Goal: Task Accomplishment & Management: Complete application form

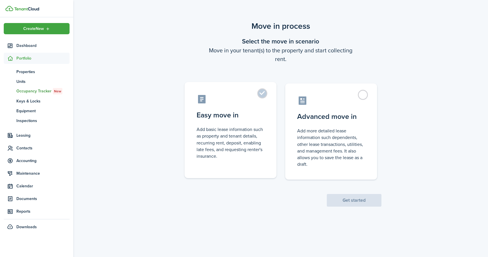
click at [263, 90] on label "Easy move in Add basic lease information such as property and tenant details, r…" at bounding box center [230, 130] width 92 height 96
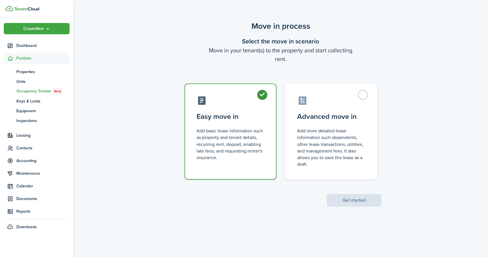
radio input "true"
click at [358, 200] on button "Get started" at bounding box center [354, 200] width 55 height 13
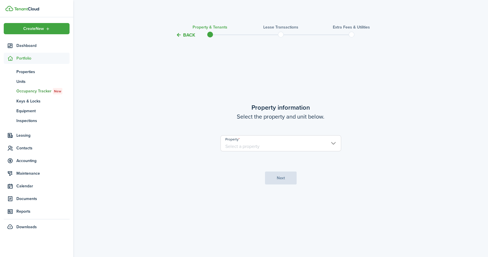
click at [322, 146] on input "Property" at bounding box center [280, 143] width 121 height 16
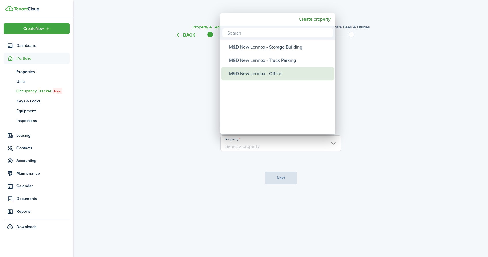
click at [266, 71] on div "M&D New Lennox - Office" at bounding box center [280, 73] width 102 height 13
type input "M&D New Lennox - Office"
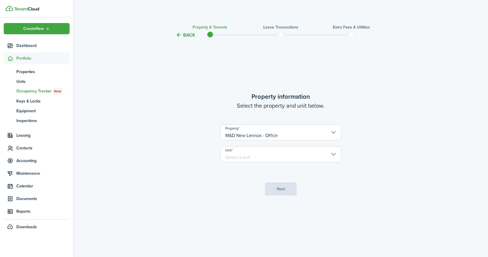
click at [316, 154] on input "Unit" at bounding box center [280, 154] width 121 height 16
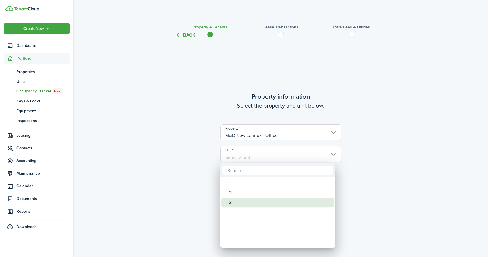
click at [261, 199] on div "3" at bounding box center [280, 202] width 102 height 10
type input "3"
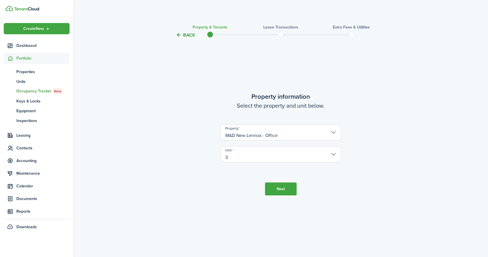
click at [278, 188] on button "Next" at bounding box center [281, 188] width 32 height 13
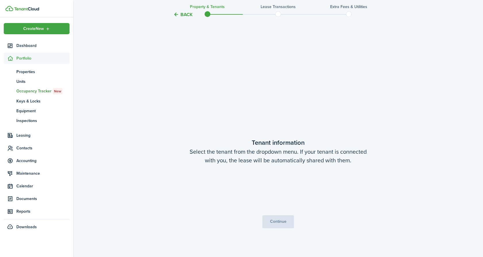
scroll to position [218, 0]
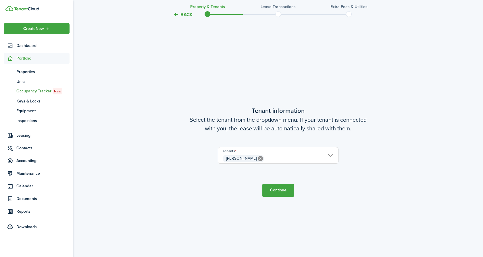
click at [290, 192] on button "Continue" at bounding box center [278, 190] width 32 height 13
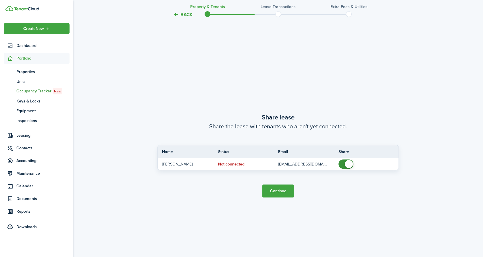
scroll to position [475, 0]
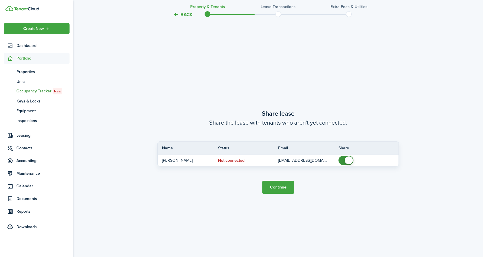
click at [288, 188] on button "Continue" at bounding box center [278, 186] width 32 height 13
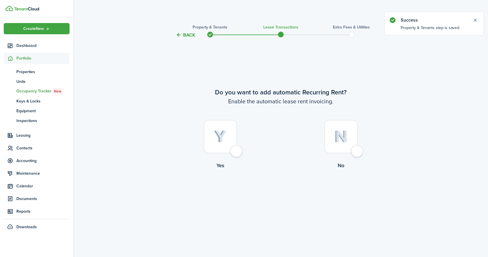
click at [237, 151] on div at bounding box center [220, 136] width 33 height 33
radio input "true"
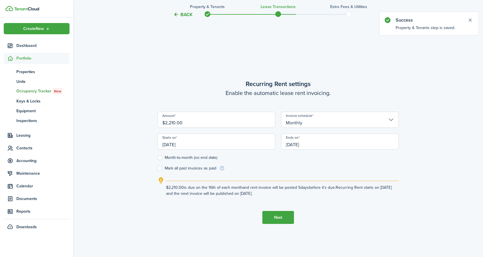
scroll to position [218, 0]
click at [313, 144] on input "[DATE]" at bounding box center [340, 141] width 118 height 16
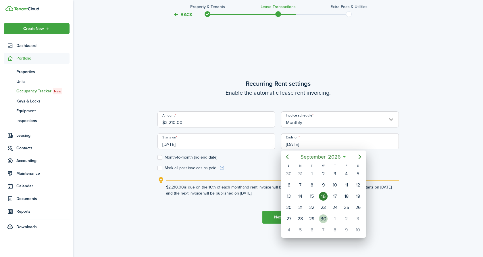
click at [325, 217] on div "30" at bounding box center [323, 218] width 9 height 9
type input "[DATE]"
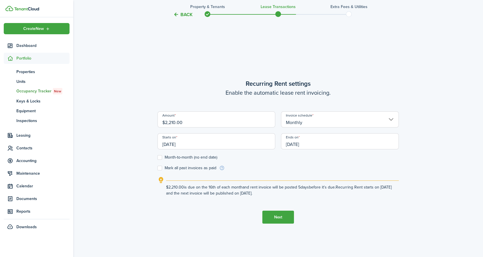
click at [341, 207] on tc-wizard-step "Recurring Rent settings Enable the automatic lease rent invoicing. Amount $2,21…" at bounding box center [277, 151] width 241 height 257
click at [140, 132] on div "Back Property & Tenants Lease Transactions Extra fees & Utilities Do you want t…" at bounding box center [278, 40] width 410 height 477
click at [196, 145] on input "[DATE]" at bounding box center [216, 141] width 118 height 16
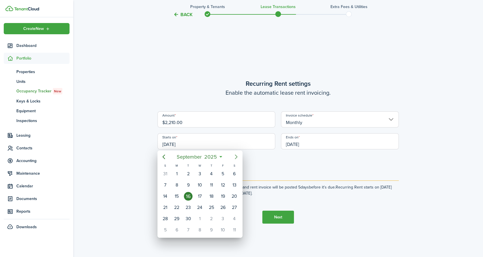
click at [235, 161] on mbsc-button "Next page" at bounding box center [235, 156] width 11 height 11
click at [197, 173] on div "1" at bounding box center [199, 173] width 9 height 9
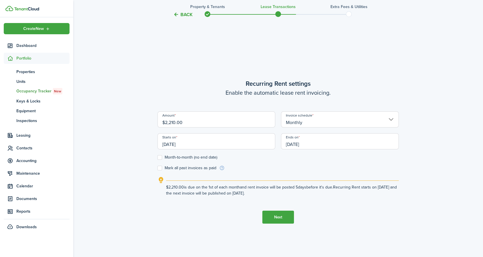
type input "[DATE]"
click at [290, 177] on explanation "$2,210.00 is due on the 1st of each month and rent invoice will be posted 5 day…" at bounding box center [277, 186] width 241 height 20
click at [282, 215] on button "Next" at bounding box center [278, 216] width 32 height 13
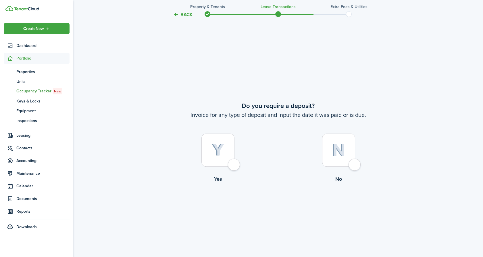
scroll to position [475, 0]
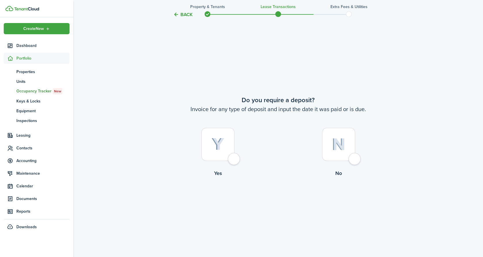
click at [234, 161] on div at bounding box center [217, 144] width 33 height 33
radio input "true"
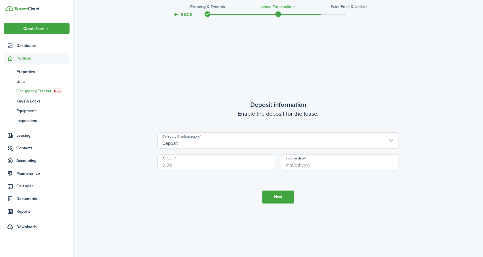
scroll to position [731, 0]
click at [213, 164] on input "Amount" at bounding box center [216, 162] width 118 height 16
type input "$2,210.00"
click at [211, 194] on tc-wizard-step "Deposit information Enable the deposit for the lease. Category & subcategory De…" at bounding box center [277, 151] width 241 height 257
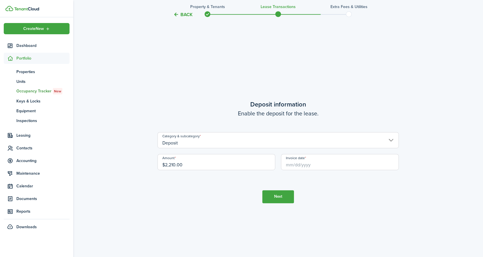
click at [300, 166] on input "Invoice date" at bounding box center [340, 162] width 118 height 16
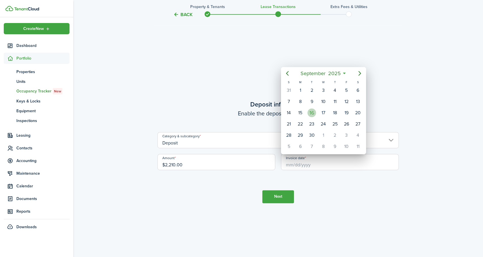
click at [315, 112] on div "16" at bounding box center [311, 112] width 9 height 9
type input "[DATE]"
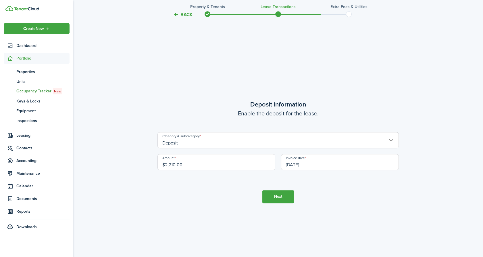
click at [285, 195] on button "Next" at bounding box center [278, 196] width 32 height 13
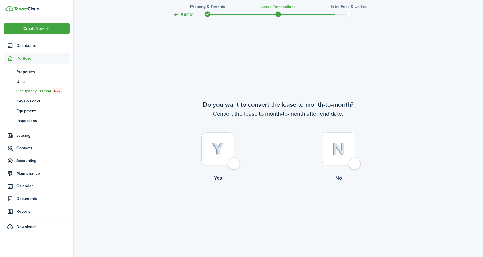
scroll to position [988, 0]
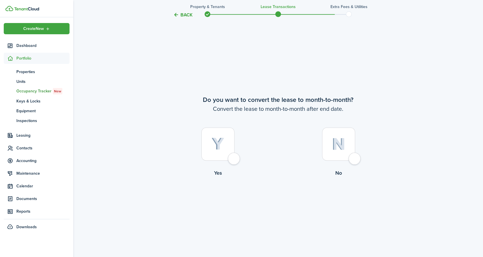
click at [355, 160] on div at bounding box center [338, 143] width 33 height 33
radio input "true"
click at [286, 204] on button "Continue" at bounding box center [278, 200] width 32 height 13
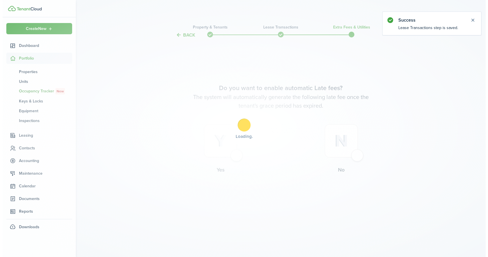
scroll to position [0, 0]
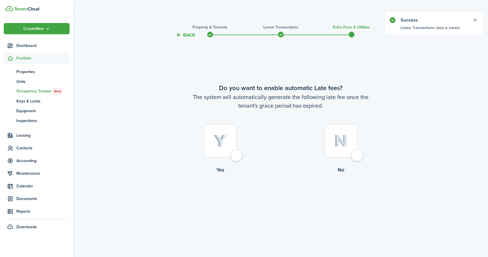
click at [236, 157] on div at bounding box center [220, 140] width 33 height 33
radio input "true"
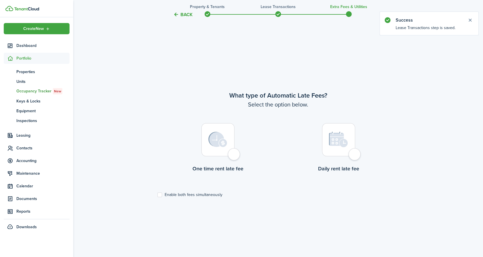
scroll to position [218, 0]
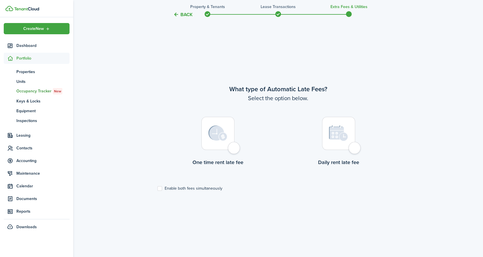
click at [159, 186] on label "Enable both fees simultaneously" at bounding box center [189, 188] width 65 height 5
click at [157, 188] on input "Enable both fees simultaneously" at bounding box center [157, 188] width 0 height 0
checkbox input "true"
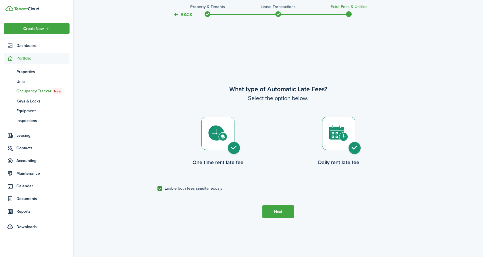
click at [284, 213] on button "Next" at bounding box center [278, 211] width 32 height 13
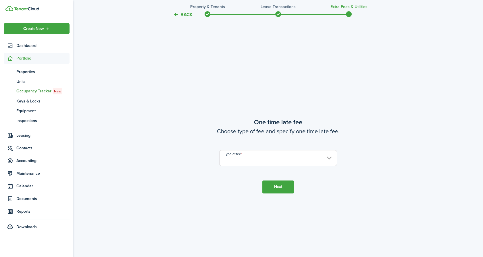
scroll to position [475, 0]
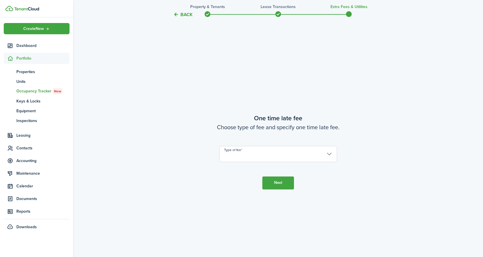
click at [283, 156] on input "Type of fee" at bounding box center [278, 154] width 118 height 16
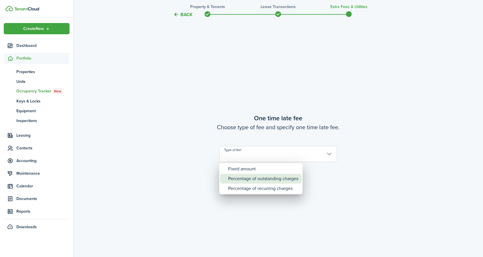
click at [287, 179] on div "Percentage of outstanding charges" at bounding box center [263, 179] width 70 height 10
type input "Percentage of outstanding charges"
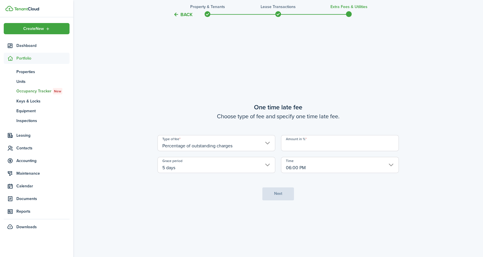
click at [303, 145] on input "Amount in %" at bounding box center [340, 143] width 118 height 16
type input "10"
click at [191, 198] on tc-wizard-step "One time late fee Choose type of fee and specify one time late fee. Type of fee…" at bounding box center [277, 151] width 241 height 257
click at [268, 164] on input "5 days" at bounding box center [216, 165] width 118 height 16
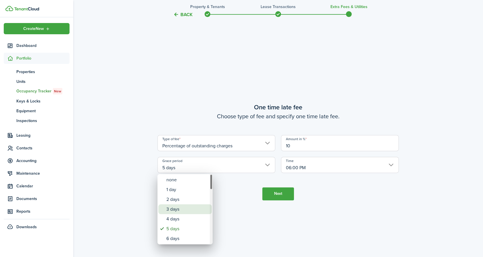
click at [188, 206] on div "3 days" at bounding box center [187, 209] width 42 height 10
type input "3 days"
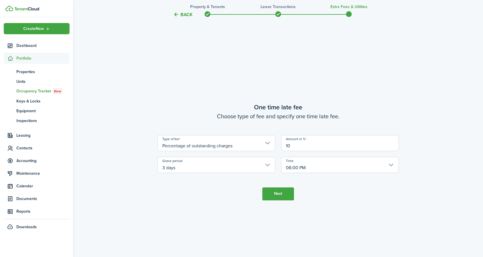
click at [342, 167] on input "06:00 PM" at bounding box center [340, 165] width 118 height 16
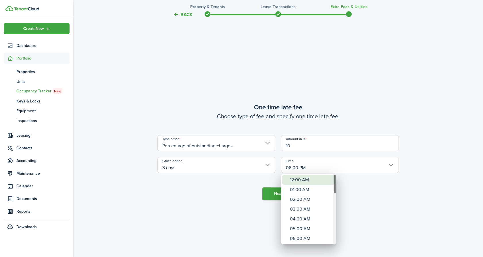
click at [313, 179] on div "12:00 AM" at bounding box center [311, 180] width 42 height 10
type input "12:00 AM"
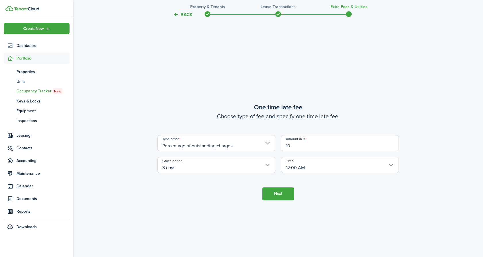
click at [287, 192] on button "Next" at bounding box center [278, 193] width 32 height 13
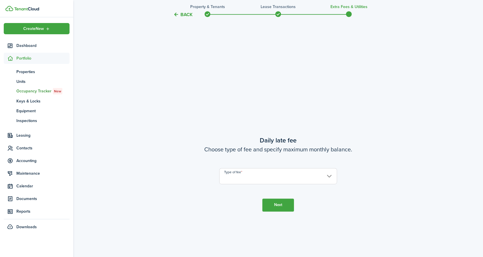
scroll to position [731, 0]
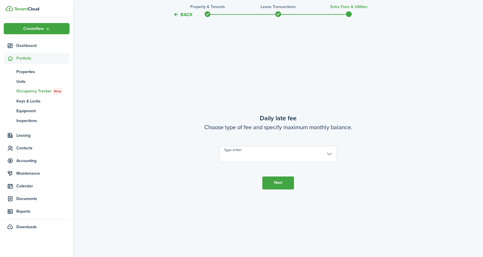
click at [298, 154] on input "Type of fee" at bounding box center [278, 154] width 118 height 16
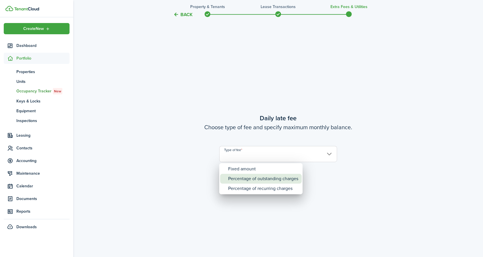
click at [276, 176] on div "Percentage of outstanding charges" at bounding box center [263, 179] width 70 height 10
type input "Percentage of outstanding charges"
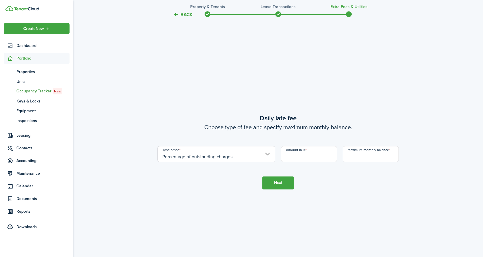
click at [301, 159] on input "Amount in %" at bounding box center [309, 154] width 56 height 16
type input "1"
click at [346, 184] on tc-wizard-step "Daily late fee Choose type of fee and specify maximum monthly balance. Type of …" at bounding box center [277, 151] width 241 height 257
click at [362, 157] on input "Maximum monthly balance" at bounding box center [371, 154] width 56 height 16
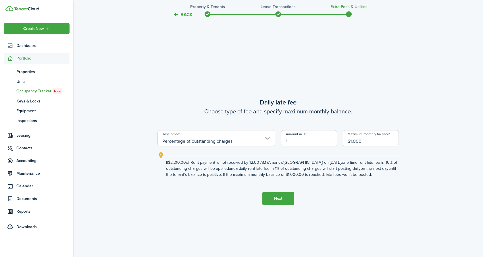
type input "$1,000.00"
click at [283, 198] on button "Next" at bounding box center [278, 198] width 32 height 13
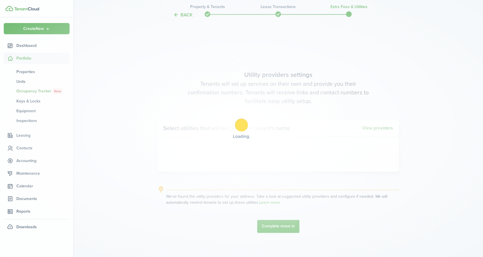
scroll to position [988, 0]
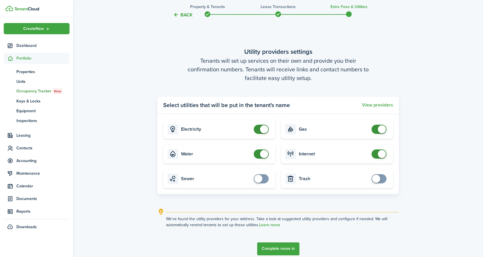
checkbox input "true"
click at [381, 181] on span at bounding box center [379, 178] width 6 height 9
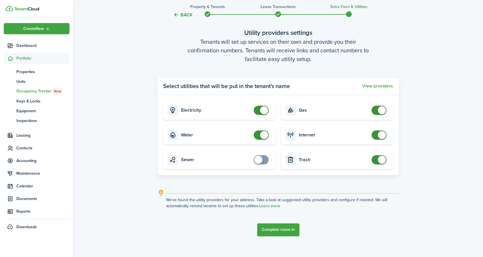
scroll to position [1026, 0]
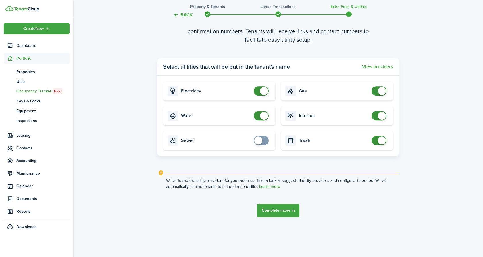
click at [292, 213] on button "Complete move in" at bounding box center [278, 210] width 42 height 13
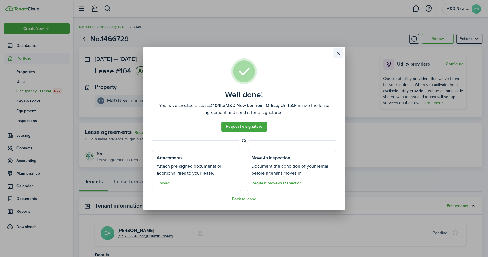
click at [337, 53] on button "Close modal" at bounding box center [338, 53] width 10 height 10
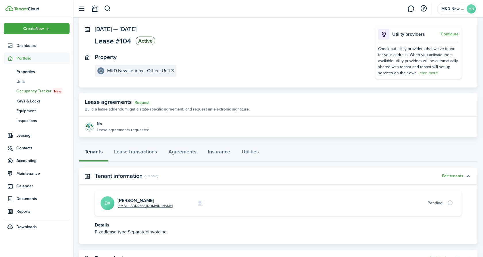
scroll to position [55, 0]
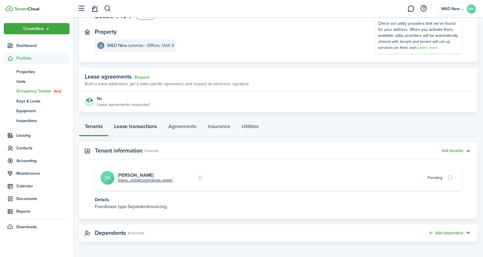
click at [141, 129] on link "Lease transactions" at bounding box center [135, 127] width 54 height 17
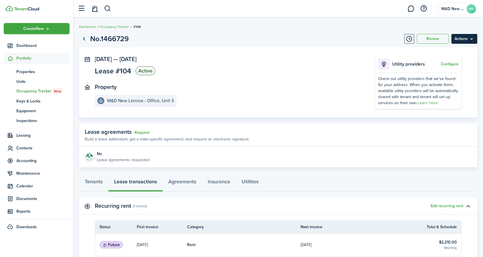
click at [473, 39] on menu-btn "Actions" at bounding box center [464, 39] width 26 height 10
click at [258, 97] on panel-main-section "Property M&D New Lennox - Office, Unit 3" at bounding box center [226, 95] width 263 height 23
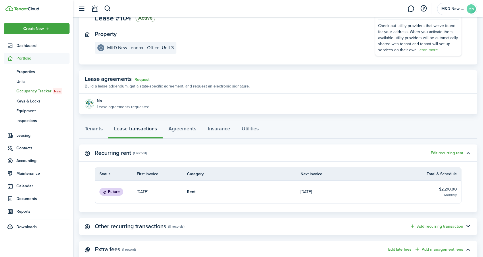
scroll to position [96, 0]
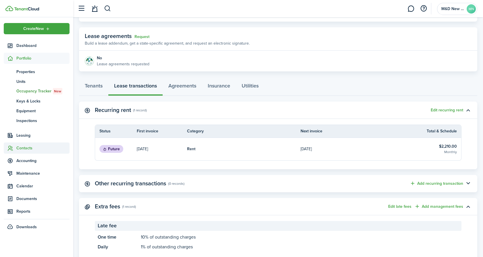
click at [21, 150] on span "Contacts" at bounding box center [42, 148] width 53 height 6
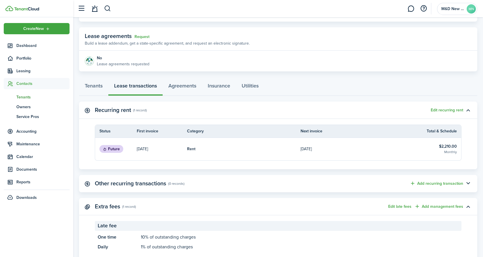
click at [24, 98] on span "Tenants" at bounding box center [42, 97] width 53 height 6
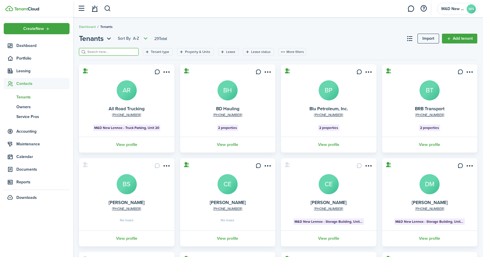
click at [114, 52] on input "search" at bounding box center [111, 51] width 51 height 5
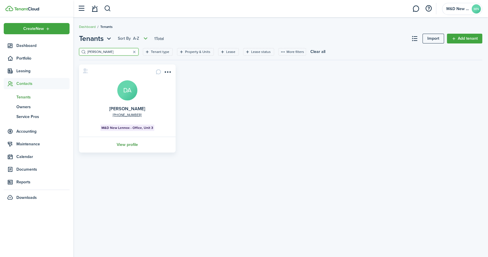
type input "[PERSON_NAME]"
click at [120, 143] on link "View profile" at bounding box center [127, 144] width 98 height 16
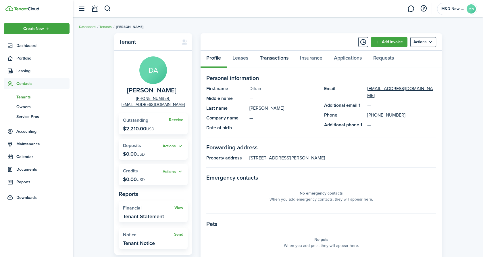
click at [287, 60] on link "Transactions" at bounding box center [274, 59] width 40 height 17
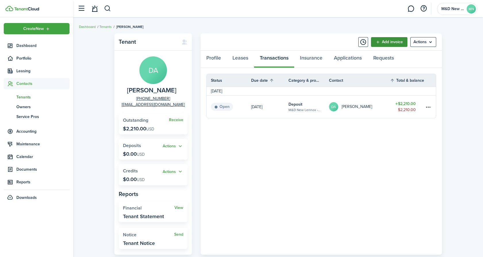
click at [393, 42] on link "Add invoice" at bounding box center [389, 42] width 36 height 10
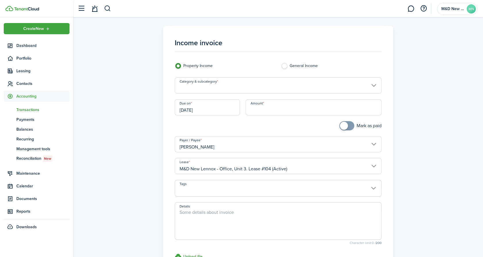
click at [373, 88] on input "Category & subcategory" at bounding box center [278, 85] width 207 height 16
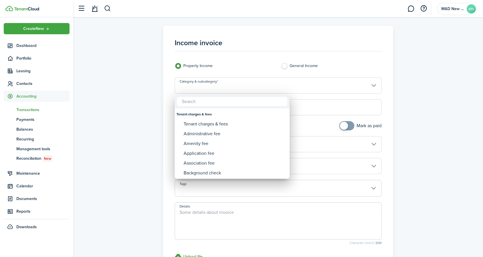
click at [232, 101] on input "text" at bounding box center [232, 101] width 110 height 9
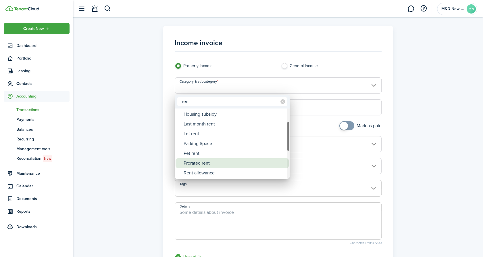
type input "ren"
click at [212, 160] on div "Prorated rent" at bounding box center [235, 163] width 102 height 10
type input "Rent / Prorated rent"
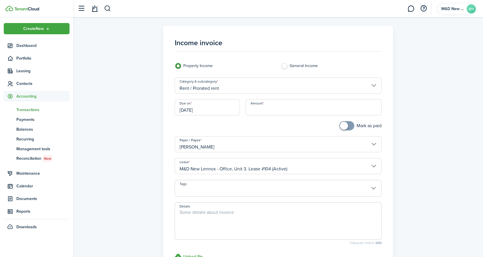
click at [282, 107] on input "Amount" at bounding box center [314, 107] width 136 height 16
type input "$1,031.33"
click at [428, 112] on div "Income invoice Property Income General Income Category & subcategory Rent / Pro…" at bounding box center [278, 163] width 404 height 274
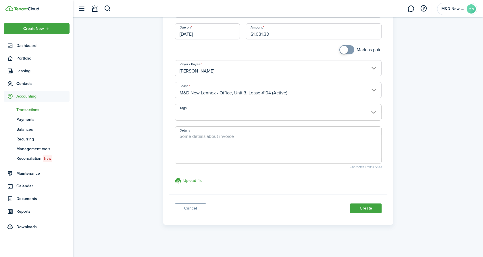
scroll to position [76, 0]
click at [207, 141] on textarea "Details" at bounding box center [278, 146] width 206 height 28
type textarea "R"
type textarea "Prorated rent from [DATE] - [DATE]."
click at [362, 208] on button "Create" at bounding box center [366, 208] width 32 height 10
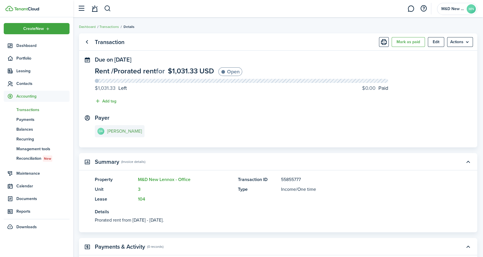
click at [120, 133] on e-details-info-title "[PERSON_NAME]" at bounding box center [124, 130] width 35 height 5
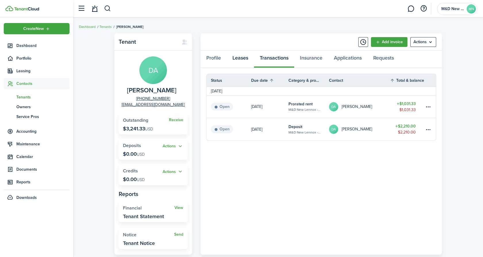
click at [240, 56] on link "Leases" at bounding box center [240, 59] width 27 height 17
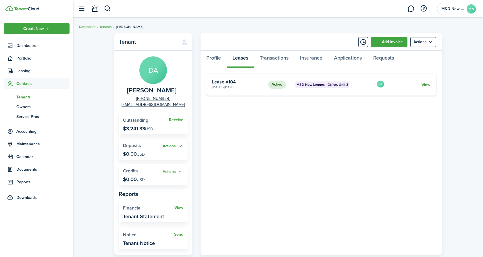
click at [425, 83] on link "View" at bounding box center [425, 85] width 9 height 6
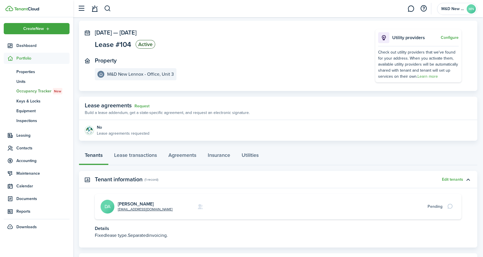
scroll to position [55, 0]
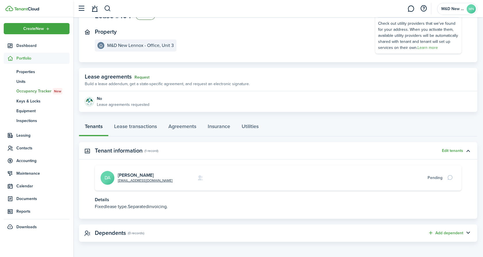
click at [144, 76] on link "Request" at bounding box center [141, 77] width 15 height 5
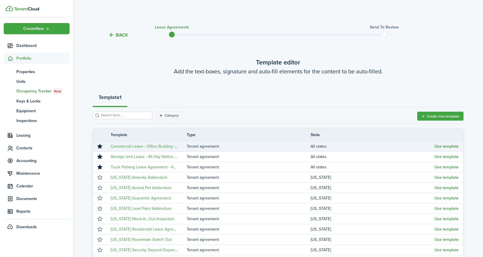
click at [446, 147] on button "Use template" at bounding box center [446, 146] width 24 height 5
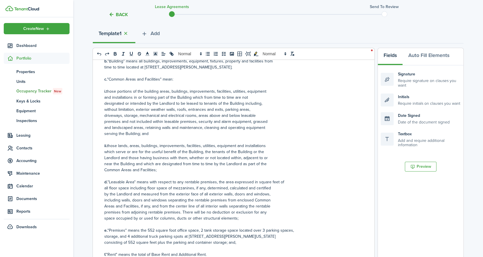
scroll to position [255, 0]
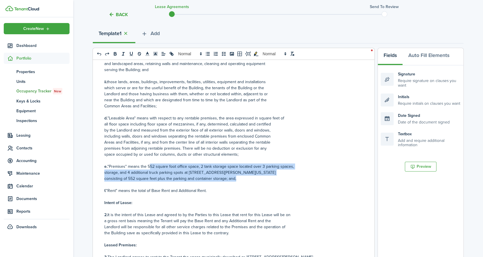
drag, startPoint x: 148, startPoint y: 165, endPoint x: 235, endPoint y: 175, distance: 87.2
click at [235, 175] on div "COMMERCIAL LEASE AGREEMENT THIS LEASE (this "Lease") dated ﻿ Date Signed ﻿ BETW…" at bounding box center [231, 172] width 277 height 225
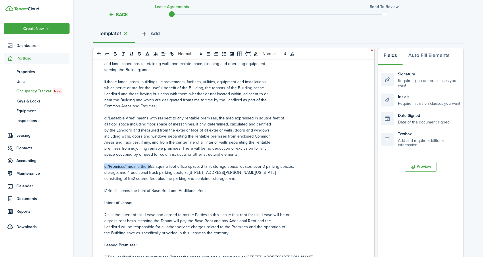
click at [267, 171] on p "storage, and 4 additional truck parking spots at [STREET_ADDRESS][PERSON_NAME][…" at bounding box center [231, 172] width 254 height 6
click at [221, 167] on p "e. "Premises" means the 552 square foot office space, 2 tank storage space loca…" at bounding box center [231, 166] width 254 height 6
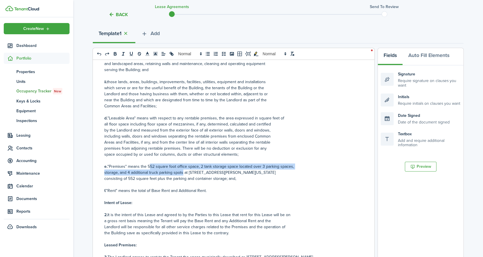
drag, startPoint x: 148, startPoint y: 165, endPoint x: 182, endPoint y: 171, distance: 34.7
click at [182, 171] on div "COMMERCIAL LEASE AGREEMENT THIS LEASE (this "Lease") dated ﻿ Date Signed ﻿ BETW…" at bounding box center [231, 172] width 277 height 225
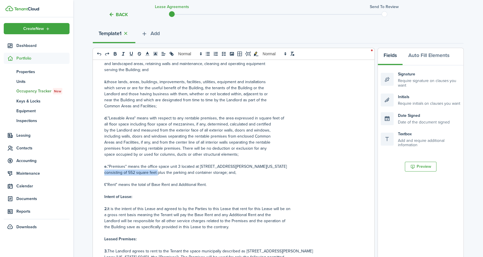
drag, startPoint x: 104, startPoint y: 171, endPoint x: 156, endPoint y: 171, distance: 52.6
click at [156, 171] on div "COMMERCIAL LEASE AGREEMENT THIS LEASE (this "Lease") dated ﻿ Date Signed ﻿ BETW…" at bounding box center [231, 172] width 277 height 225
drag, startPoint x: 115, startPoint y: 171, endPoint x: 184, endPoint y: 177, distance: 69.8
click at [184, 177] on div "COMMERCIAL LEASE AGREEMENT THIS LEASE (this "Lease") dated ﻿ Date Signed ﻿ BETW…" at bounding box center [231, 172] width 277 height 225
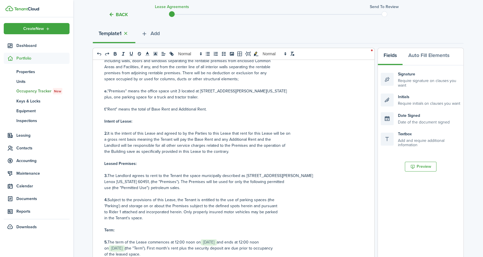
scroll to position [383, 0]
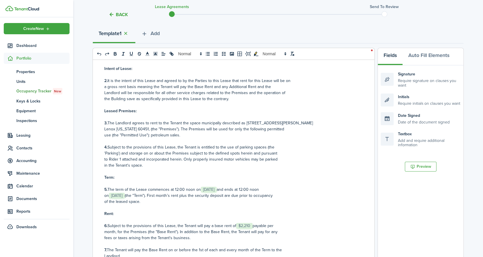
click at [227, 189] on p "5. The term of the Lease commences at 12:00 noon on ﻿ [DATE] ﻿ and ends at 12:0…" at bounding box center [231, 189] width 254 height 6
click at [306, 184] on p at bounding box center [231, 183] width 254 height 6
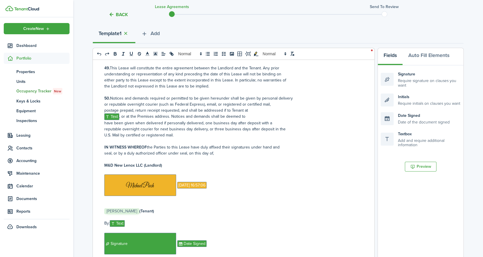
scroll to position [2682, 0]
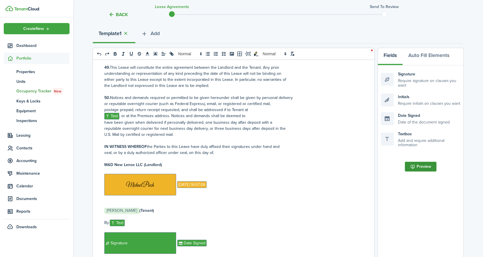
click at [427, 170] on button "Preview" at bounding box center [421, 166] width 32 height 10
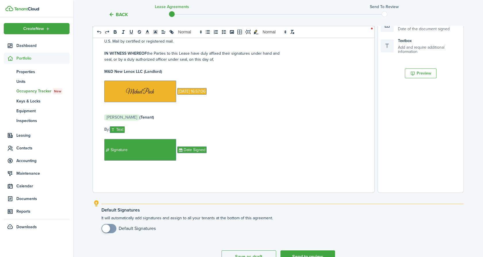
scroll to position [190, 0]
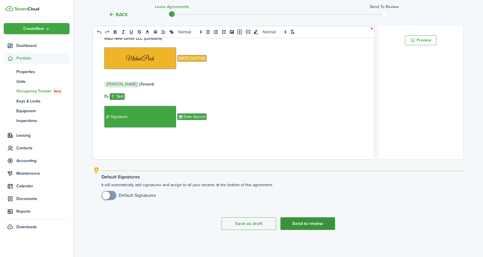
click at [325, 222] on button "Send to review" at bounding box center [307, 223] width 55 height 13
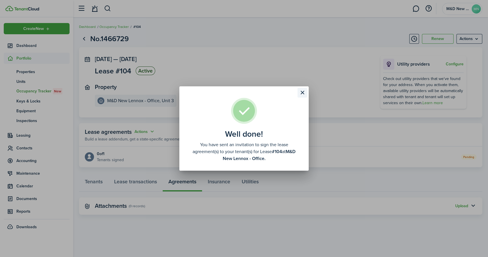
click at [299, 91] on button "Close modal" at bounding box center [302, 93] width 10 height 10
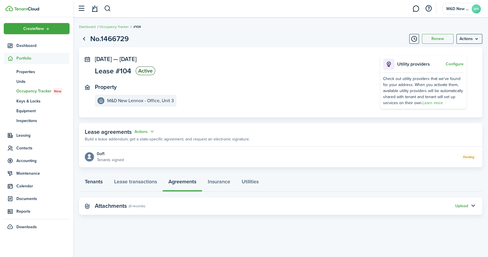
click at [99, 182] on link "Tenants" at bounding box center [93, 182] width 29 height 17
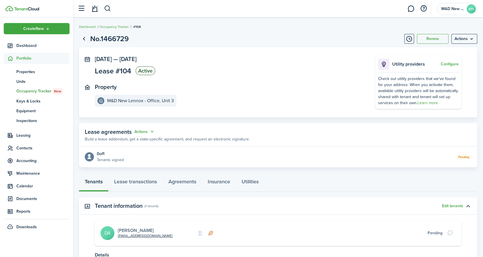
click at [152, 228] on link "[PERSON_NAME]" at bounding box center [136, 230] width 36 height 7
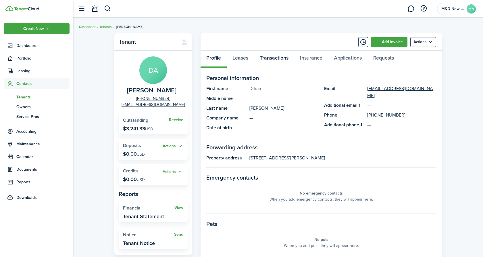
click at [275, 56] on link "Transactions" at bounding box center [274, 59] width 40 height 17
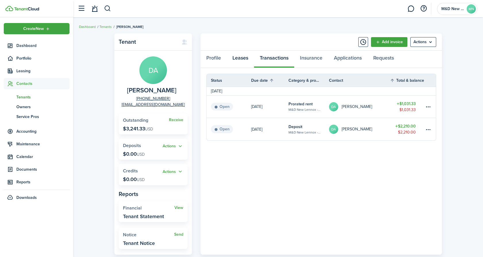
click at [248, 60] on link "Leases" at bounding box center [240, 59] width 27 height 17
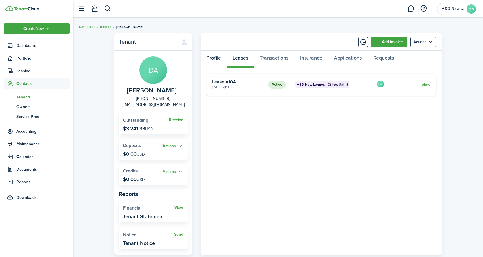
click at [211, 59] on link "Profile" at bounding box center [214, 59] width 26 height 17
